Goal: Task Accomplishment & Management: Use online tool/utility

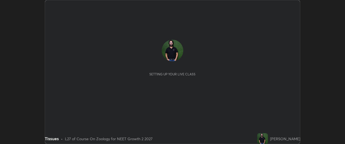
scroll to position [144, 344]
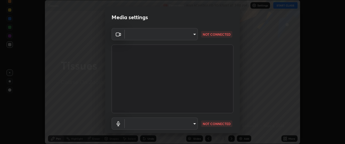
type input "0b0394df5398a873b7d047182dbff5bf8641b4882f7ce2760a0fef017966b62e"
type input "communications"
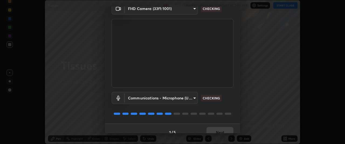
scroll to position [33, 0]
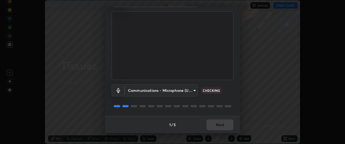
click at [217, 125] on div "1 / 5 Next" at bounding box center [172, 124] width 135 height 17
click at [215, 124] on div "1 / 5 Next" at bounding box center [172, 124] width 135 height 17
click at [216, 125] on button "Next" at bounding box center [219, 124] width 27 height 11
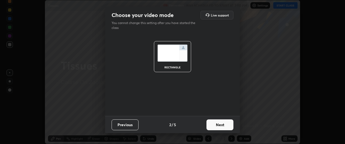
click at [217, 125] on button "Next" at bounding box center [219, 124] width 27 height 11
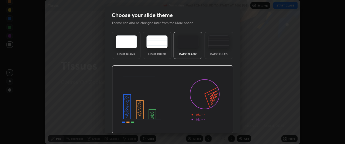
click at [217, 125] on img at bounding box center [172, 99] width 121 height 68
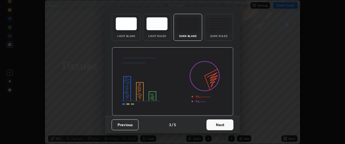
click at [214, 124] on button "Next" at bounding box center [219, 124] width 27 height 11
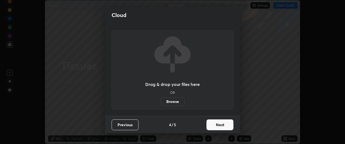
scroll to position [0, 0]
click at [210, 125] on button "Next" at bounding box center [219, 124] width 27 height 11
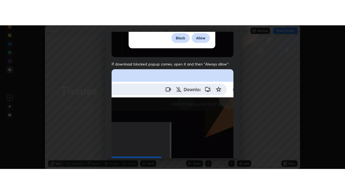
scroll to position [143, 0]
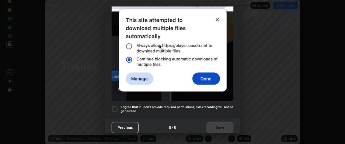
click at [116, 106] on div at bounding box center [115, 108] width 6 height 6
click at [216, 124] on button "Done" at bounding box center [219, 127] width 27 height 11
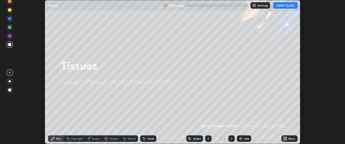
click at [291, 138] on div "More" at bounding box center [291, 138] width 7 height 3
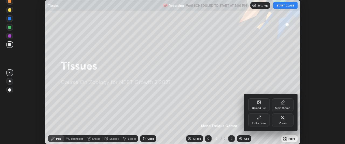
click at [257, 118] on icon at bounding box center [259, 117] width 4 height 4
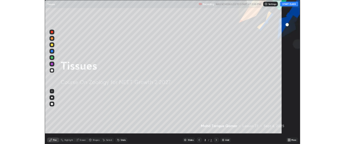
scroll to position [194, 345]
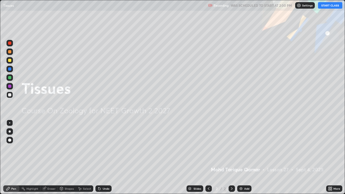
click at [327, 5] on button "START CLASS" at bounding box center [330, 5] width 24 height 6
click at [245, 143] on div "Add" at bounding box center [246, 188] width 5 height 3
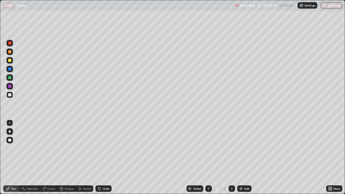
click at [9, 86] on div at bounding box center [9, 86] width 3 height 3
click at [11, 76] on div at bounding box center [9, 77] width 3 height 3
click at [337, 143] on div "More" at bounding box center [336, 188] width 7 height 3
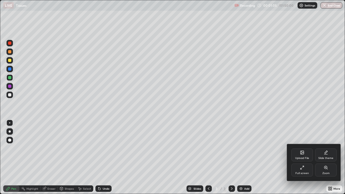
click at [300, 143] on icon at bounding box center [300, 168] width 1 height 1
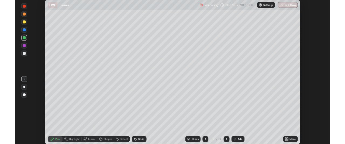
scroll to position [26789, 26588]
